Goal: Transaction & Acquisition: Purchase product/service

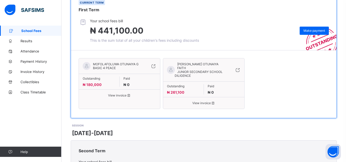
scroll to position [75, 0]
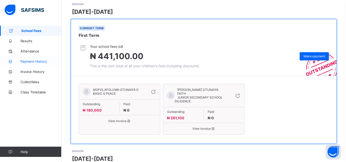
click at [36, 62] on span "Payment History" at bounding box center [41, 61] width 41 height 4
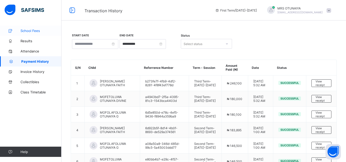
click at [28, 31] on span "School Fees" at bounding box center [41, 31] width 41 height 4
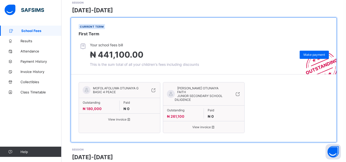
scroll to position [77, 0]
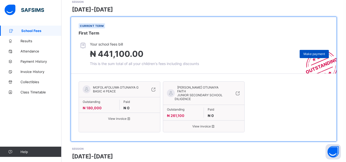
click at [309, 54] on span "Make payment" at bounding box center [315, 54] width 22 height 4
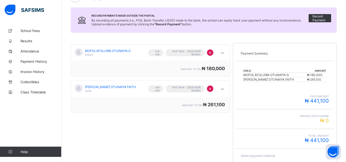
scroll to position [26, 0]
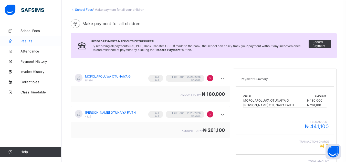
click at [21, 41] on span "Results" at bounding box center [41, 41] width 41 height 4
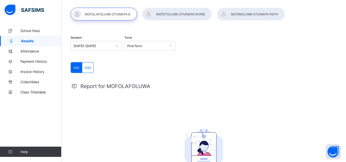
click at [170, 15] on div at bounding box center [177, 14] width 70 height 13
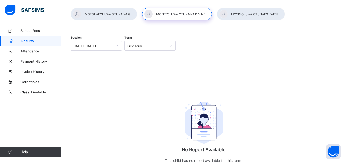
click at [167, 13] on div at bounding box center [177, 14] width 70 height 13
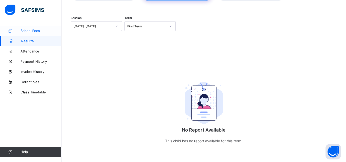
click at [26, 30] on span "School Fees" at bounding box center [41, 31] width 41 height 4
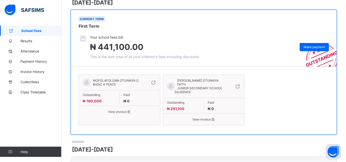
scroll to position [77, 0]
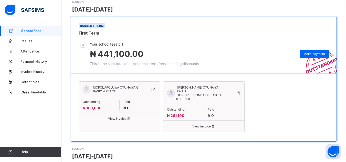
click at [123, 119] on span "View invoice" at bounding box center [120, 119] width 74 height 4
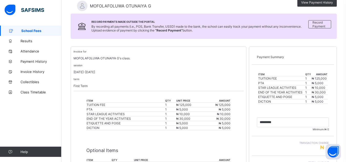
scroll to position [51, 0]
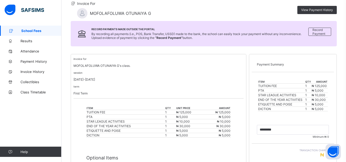
click at [36, 33] on span "School Fees" at bounding box center [41, 31] width 40 height 4
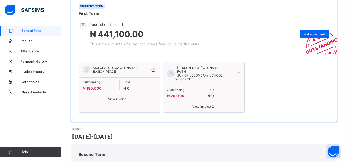
scroll to position [77, 0]
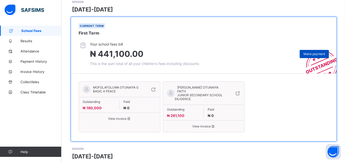
click at [311, 55] on span "Make payment" at bounding box center [315, 54] width 22 height 4
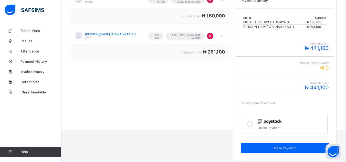
scroll to position [106, 0]
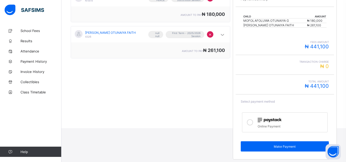
click at [253, 122] on icon at bounding box center [250, 122] width 6 height 6
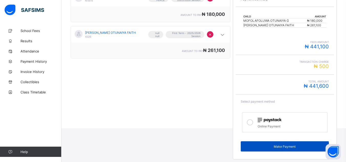
click at [288, 146] on span "Make Payment" at bounding box center [285, 147] width 80 height 4
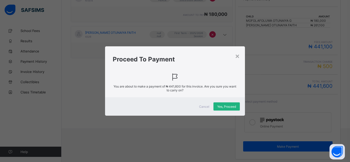
click at [219, 106] on span "Yes, Proceed" at bounding box center [226, 107] width 19 height 4
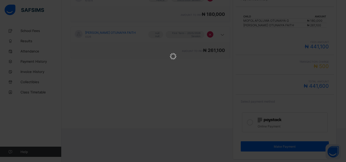
scroll to position [0, 0]
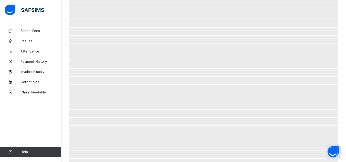
scroll to position [34, 0]
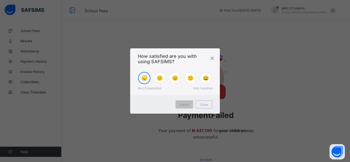
click at [142, 82] on div "😞" at bounding box center [144, 78] width 12 height 12
click at [183, 106] on span "Submit" at bounding box center [184, 105] width 10 height 4
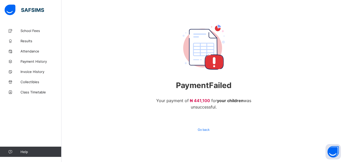
scroll to position [31, 0]
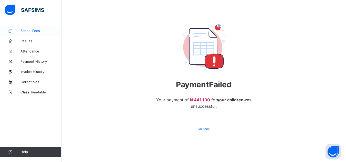
click at [34, 34] on link "School Fees" at bounding box center [31, 31] width 62 height 10
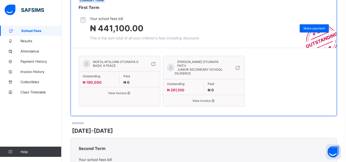
scroll to position [77, 0]
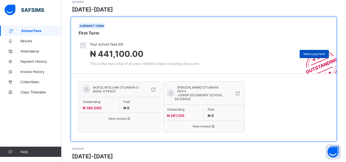
click at [310, 54] on span "Make payment" at bounding box center [315, 54] width 22 height 4
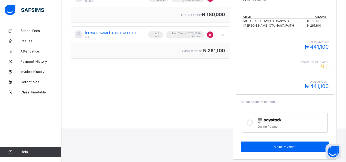
scroll to position [106, 0]
click at [253, 122] on icon at bounding box center [250, 122] width 6 height 6
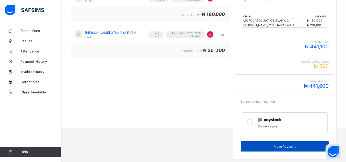
click at [287, 146] on span "Make Payment" at bounding box center [285, 147] width 80 height 4
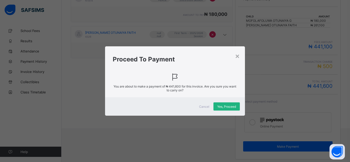
click at [223, 106] on span "Yes, Proceed" at bounding box center [226, 107] width 19 height 4
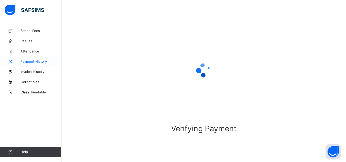
scroll to position [31, 0]
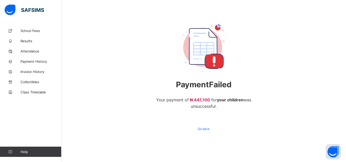
click at [32, 11] on img at bounding box center [24, 10] width 39 height 11
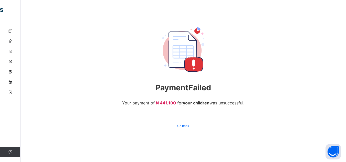
scroll to position [31, 0]
